Goal: Ask a question

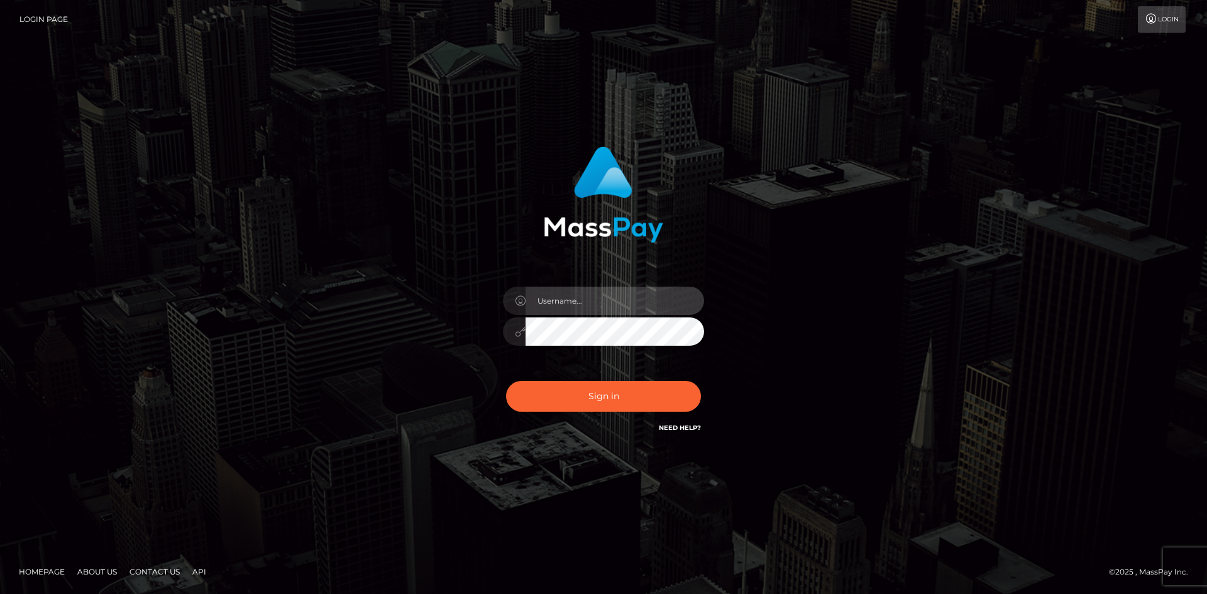
click at [587, 307] on input "text" at bounding box center [615, 301] width 179 height 28
type input "[EMAIL_ADDRESS][DOMAIN_NAME]"
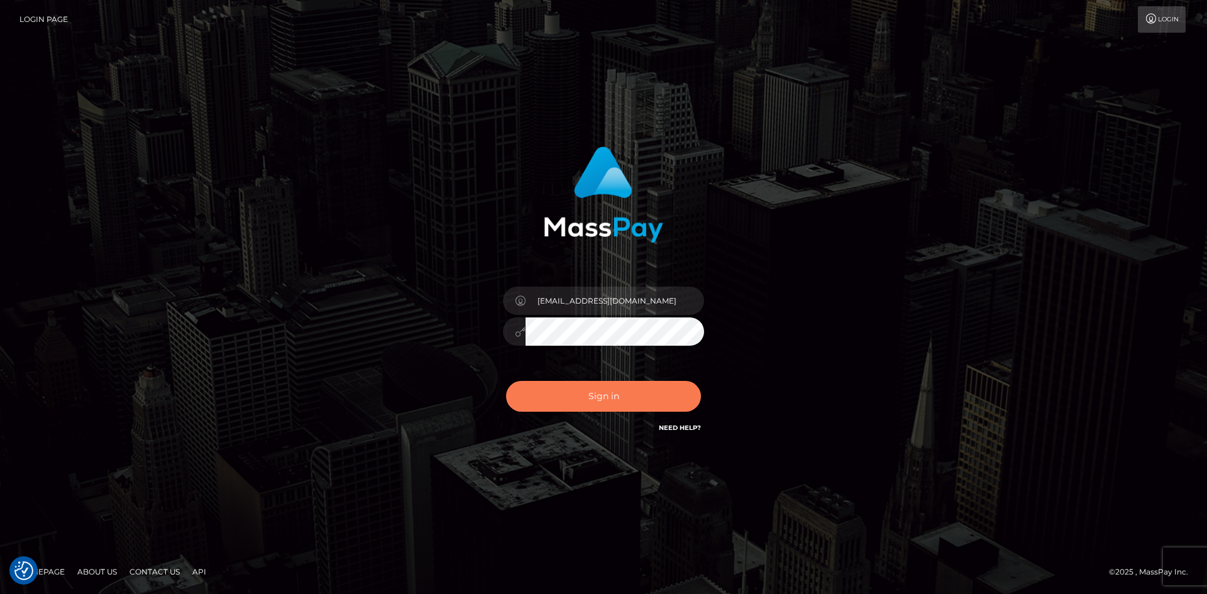
click at [608, 389] on button "Sign in" at bounding box center [603, 396] width 195 height 31
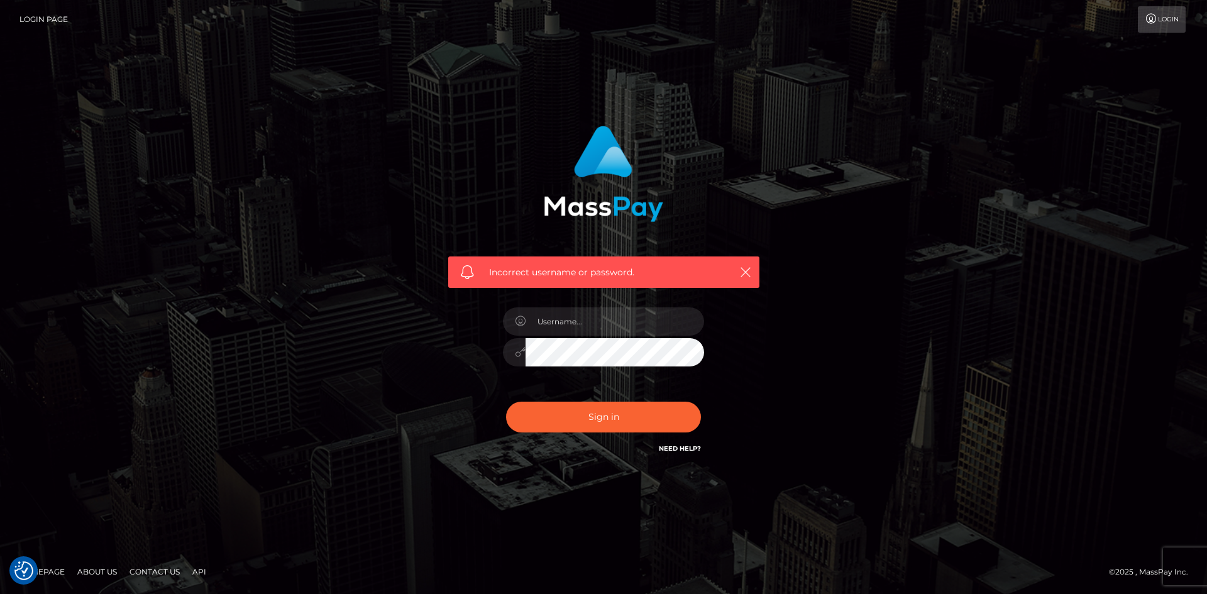
click at [679, 450] on link "Need Help?" at bounding box center [680, 449] width 42 height 8
